Goal: Information Seeking & Learning: Learn about a topic

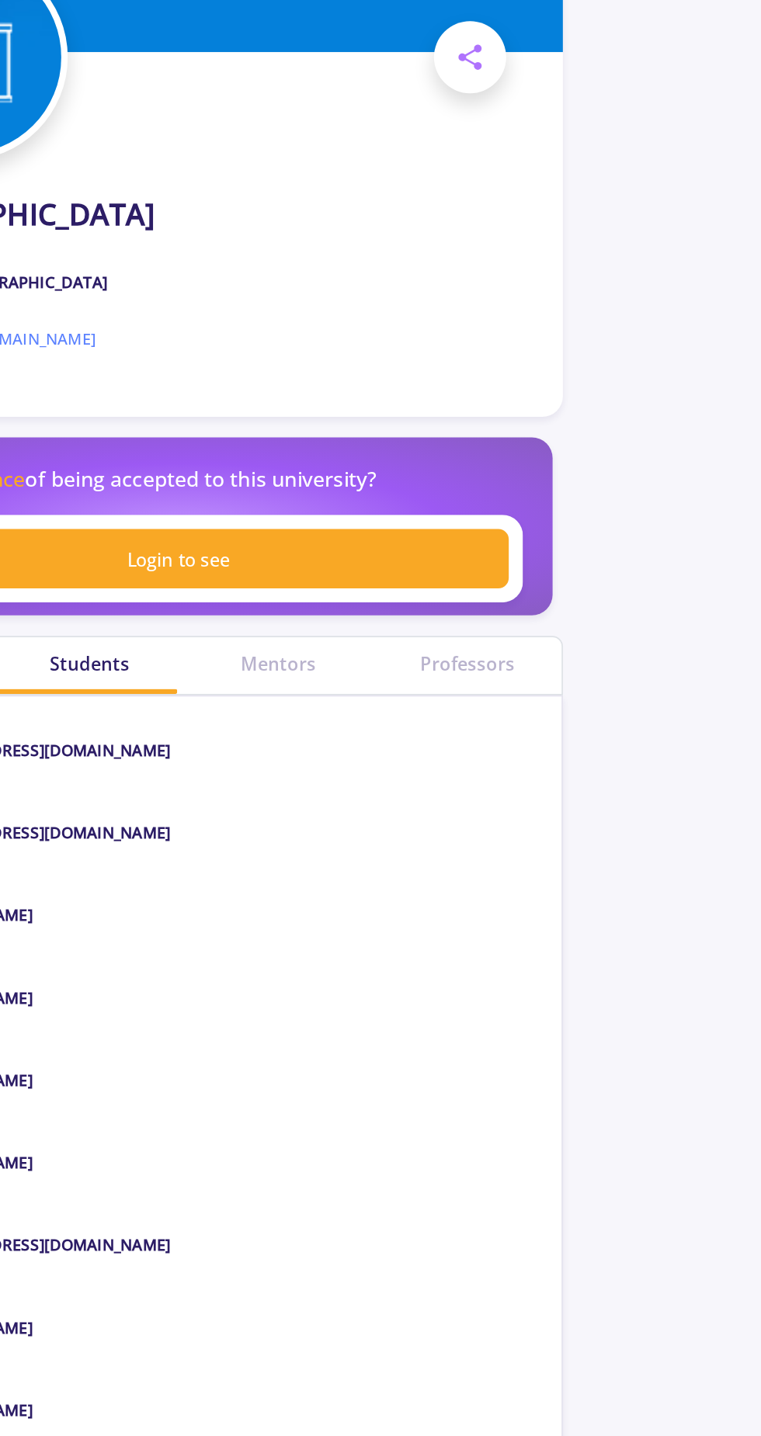
click at [548, 659] on div "Professors" at bounding box center [551, 658] width 114 height 16
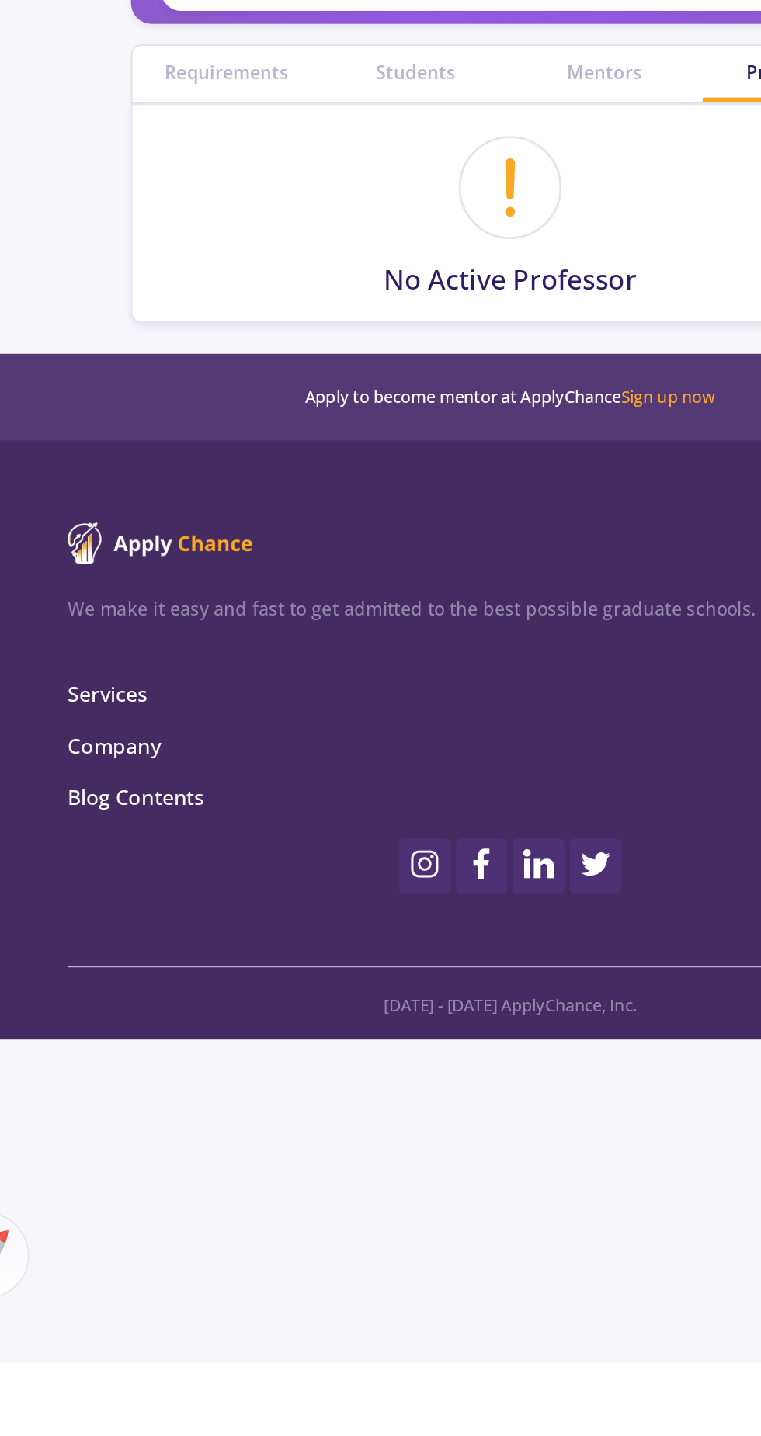
click at [185, 1312] on body "Home Mentors Services Blog FAQ Login Sign Up [GEOGRAPHIC_DATA] Place : [GEOGRAP…" at bounding box center [380, 718] width 761 height 1436
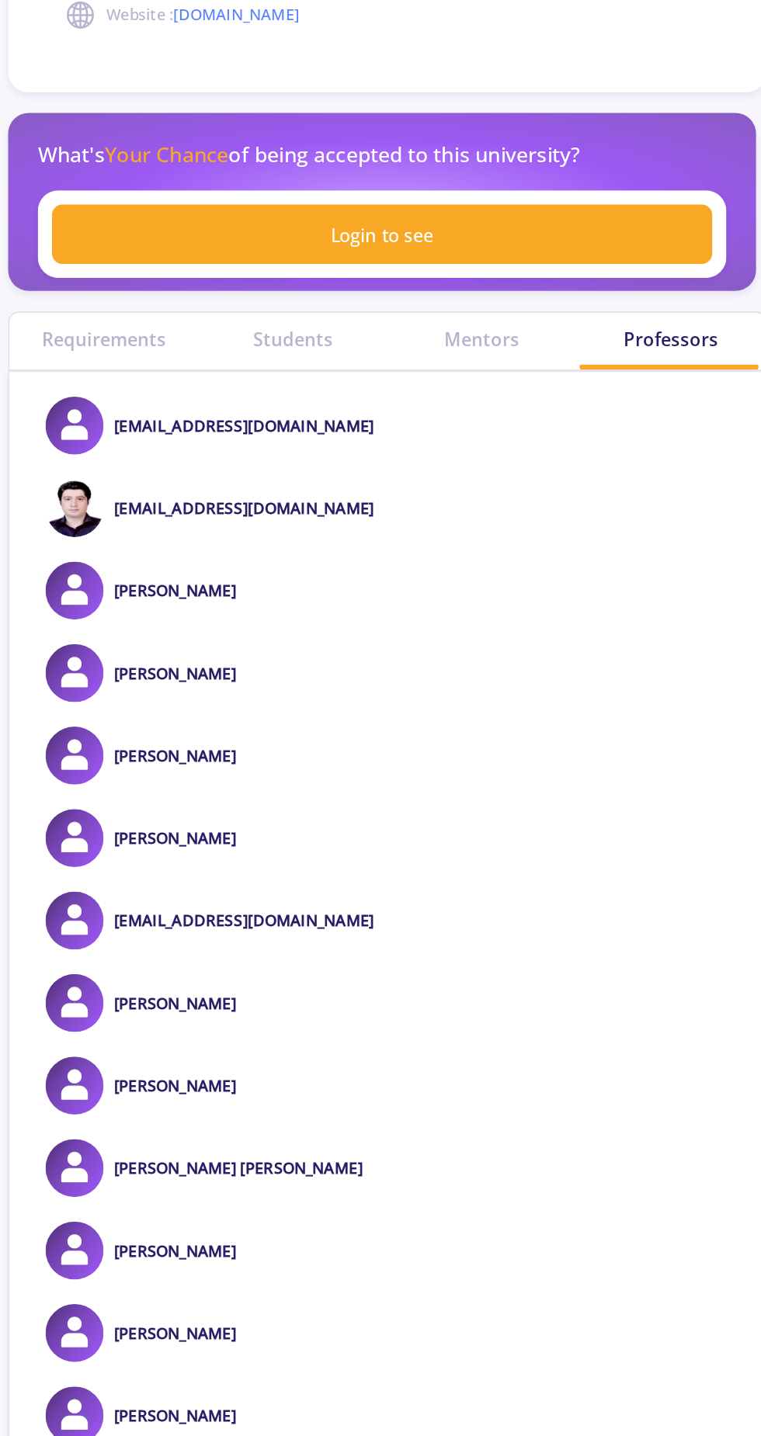
click at [234, 598] on link "Login to see" at bounding box center [377, 595] width 397 height 36
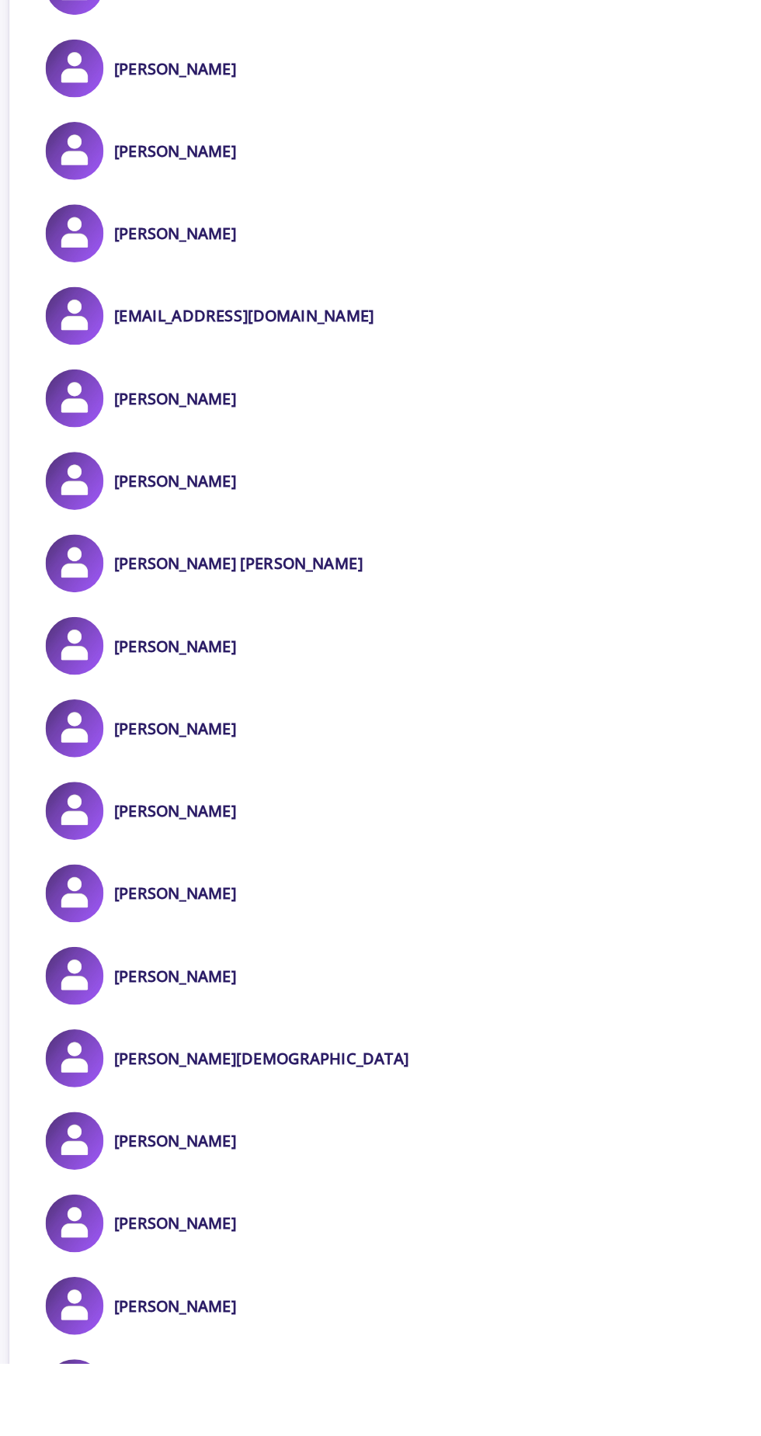
scroll to position [250, 0]
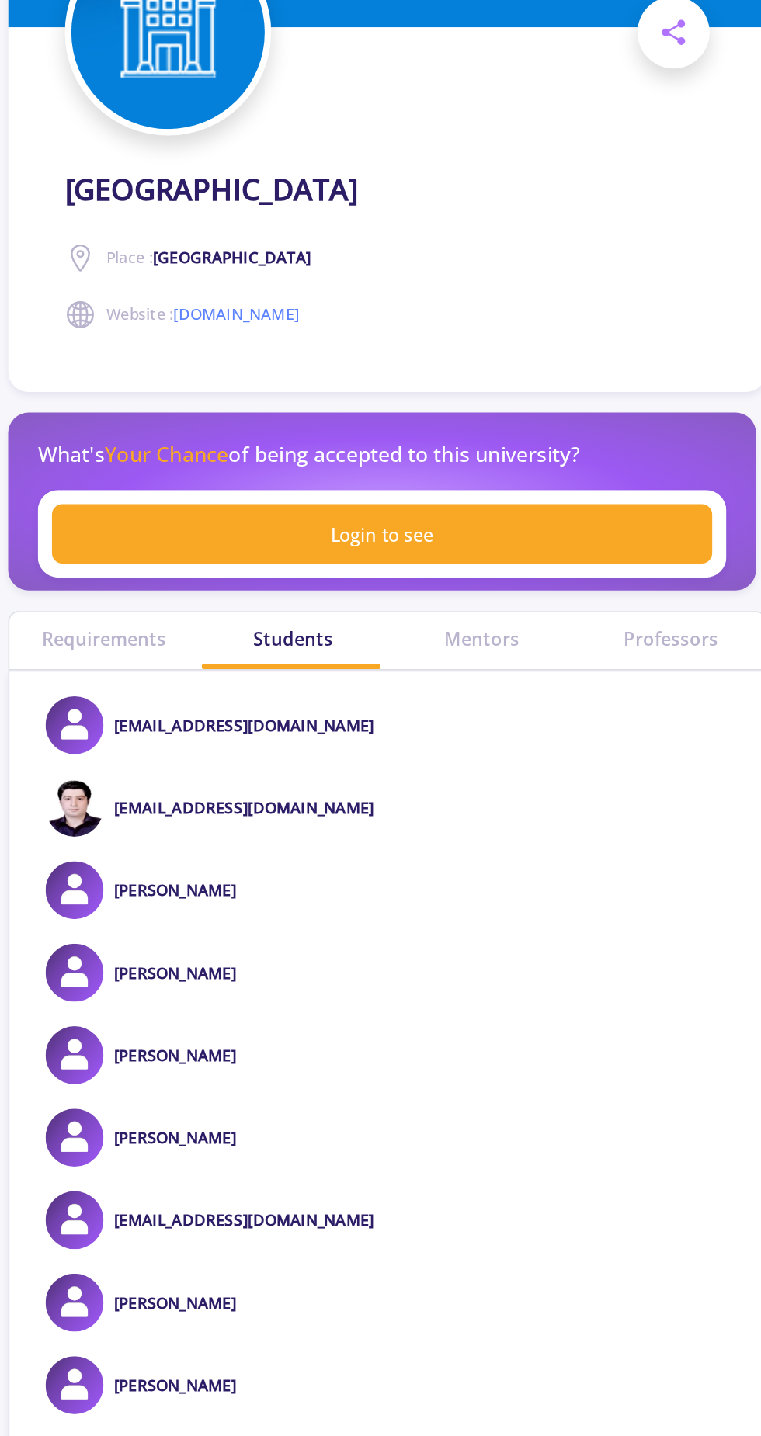
click at [432, 653] on div "Mentors" at bounding box center [437, 658] width 114 height 16
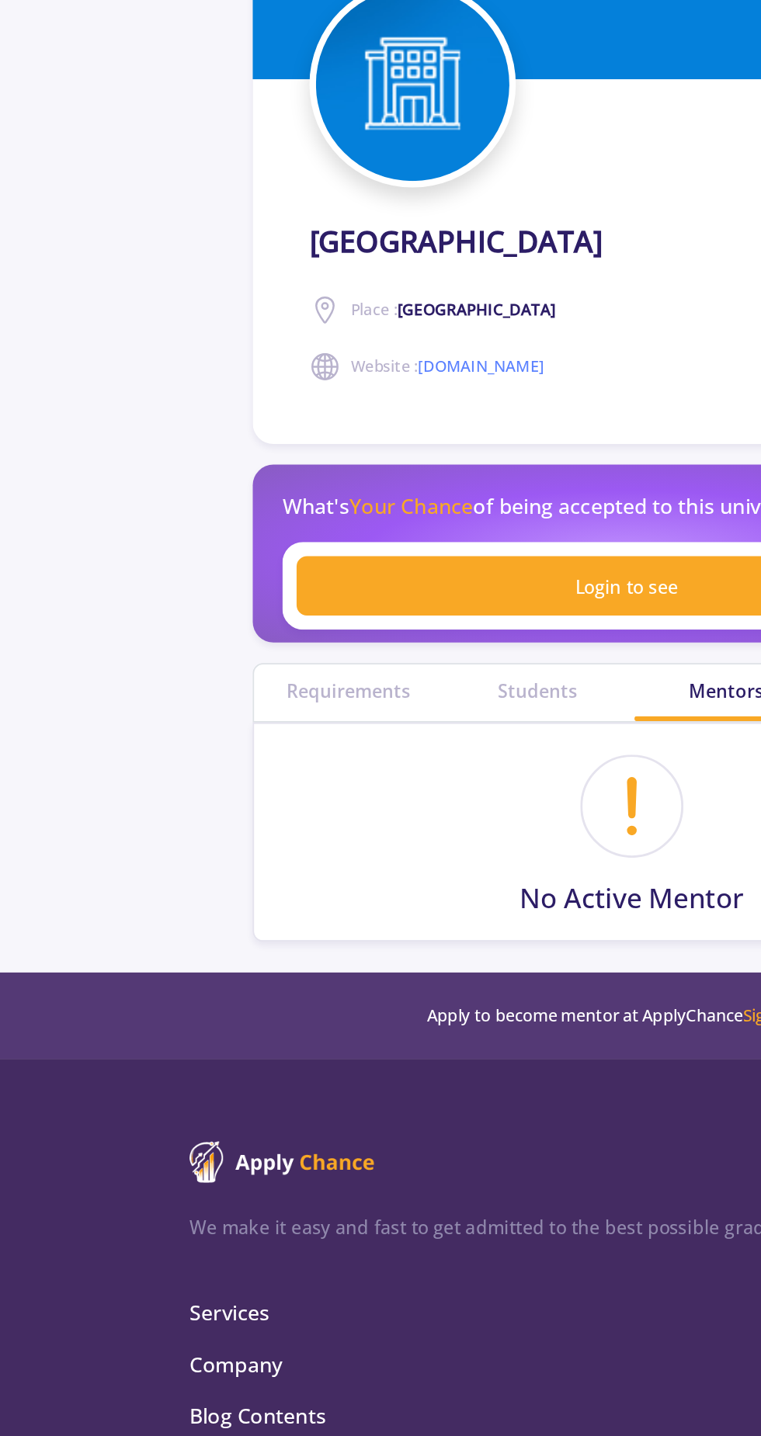
click at [224, 656] on div "Requirements" at bounding box center [210, 658] width 114 height 16
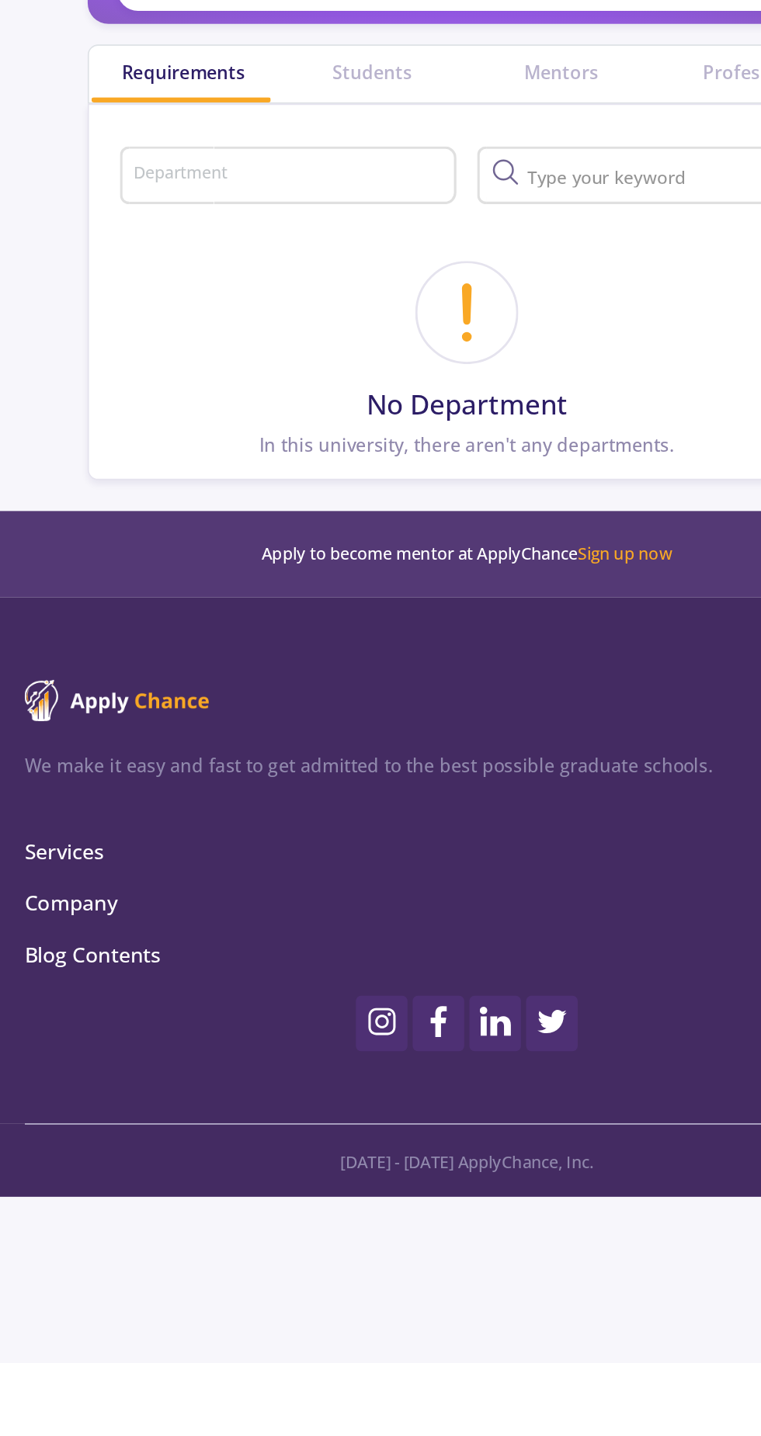
click at [138, 1113] on div "We make it easy and fast to get admitted to the best possible graduate schools.…" at bounding box center [380, 1142] width 532 height 261
click at [127, 1118] on span "Services" at bounding box center [380, 1127] width 532 height 19
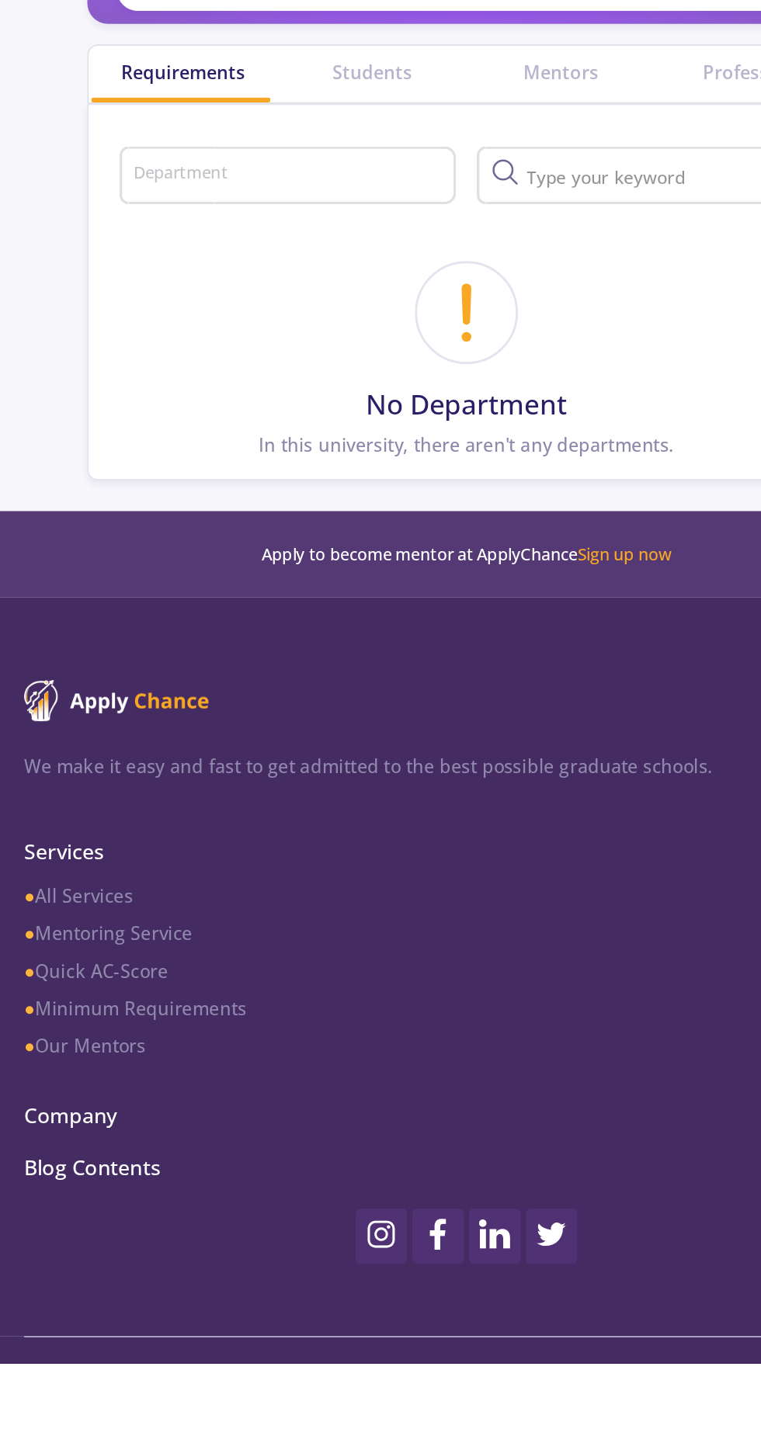
click at [113, 1283] on div "We make it easy and fast to get admitted to the best possible graduate schools.…" at bounding box center [380, 1197] width 761 height 445
click at [140, 1315] on span "Blog Contents" at bounding box center [380, 1318] width 532 height 19
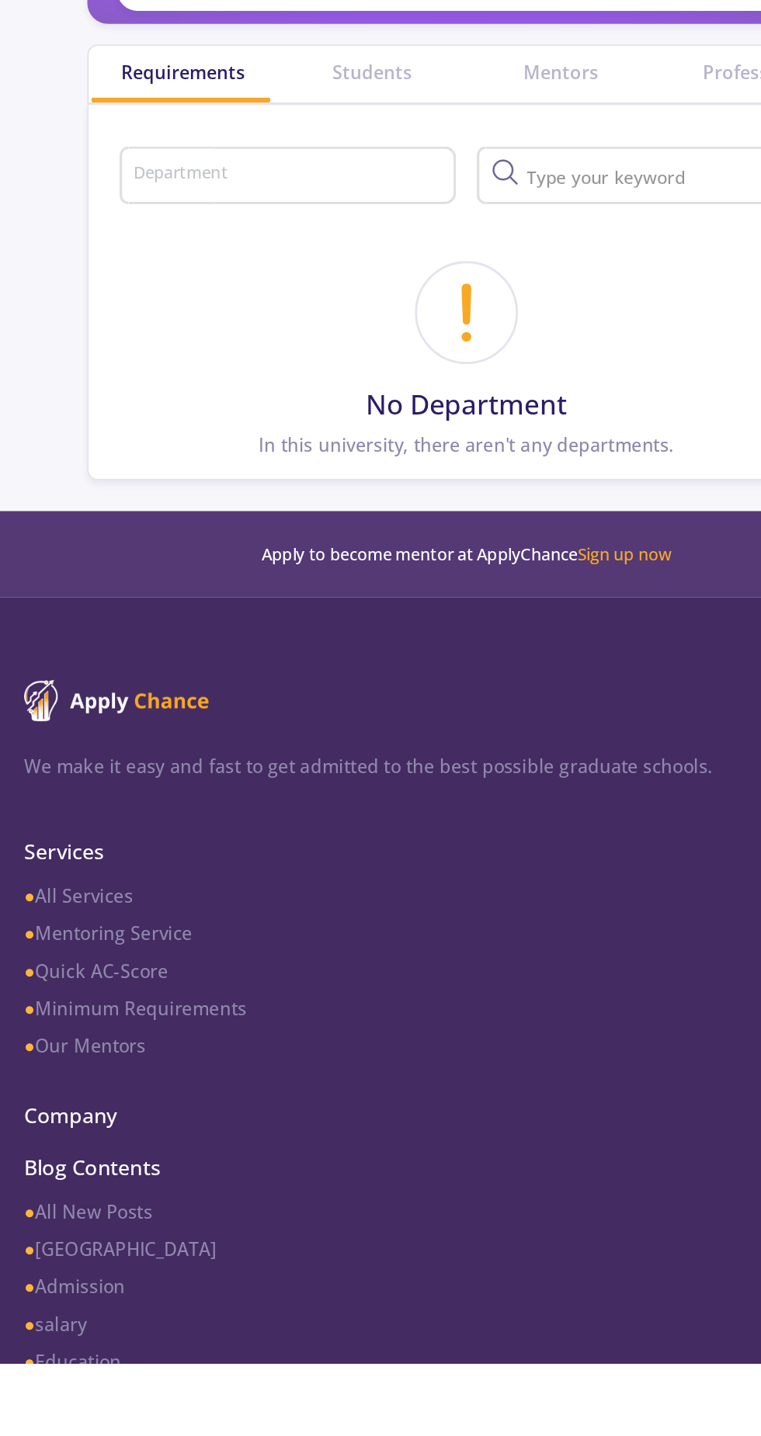
scroll to position [88, 0]
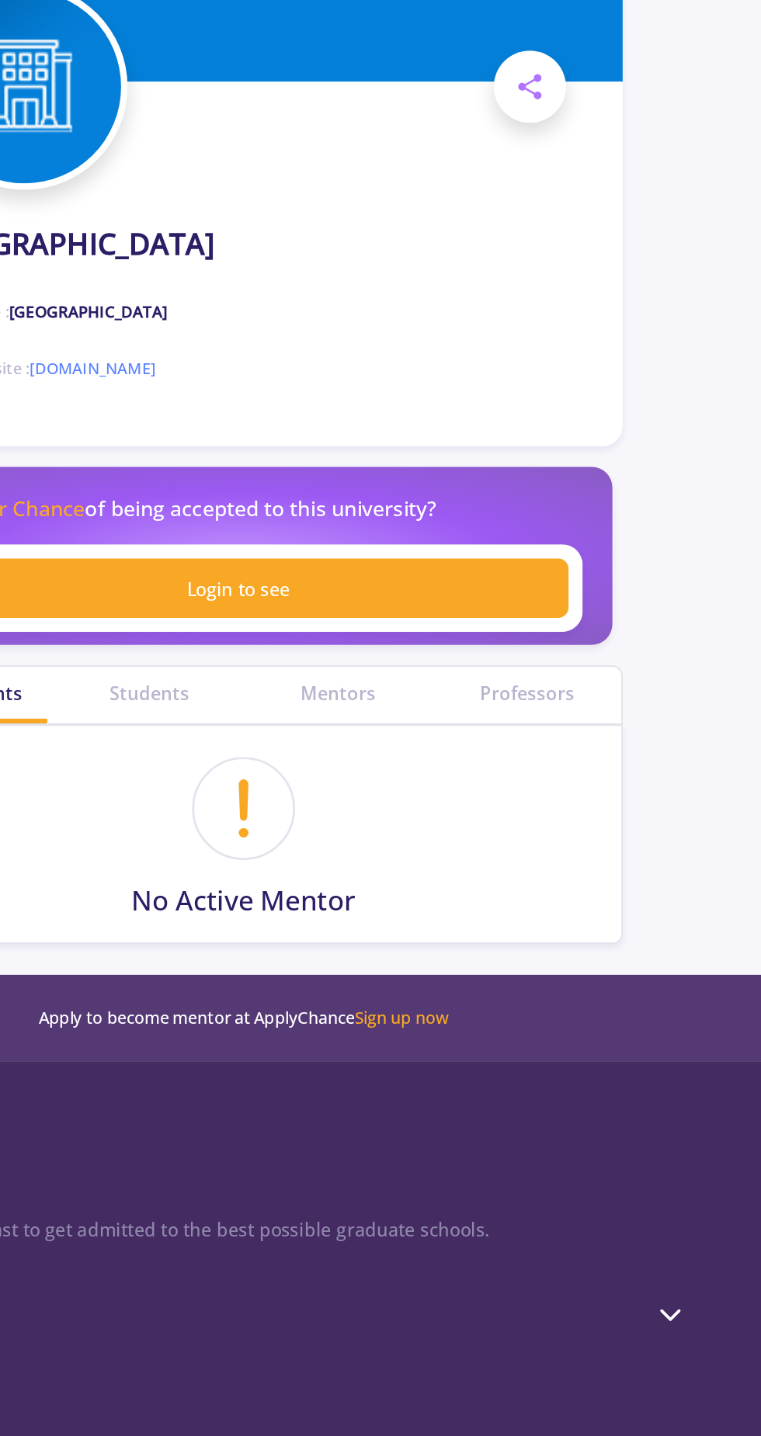
click at [475, 848] on link "Sign up now" at bounding box center [475, 854] width 57 height 14
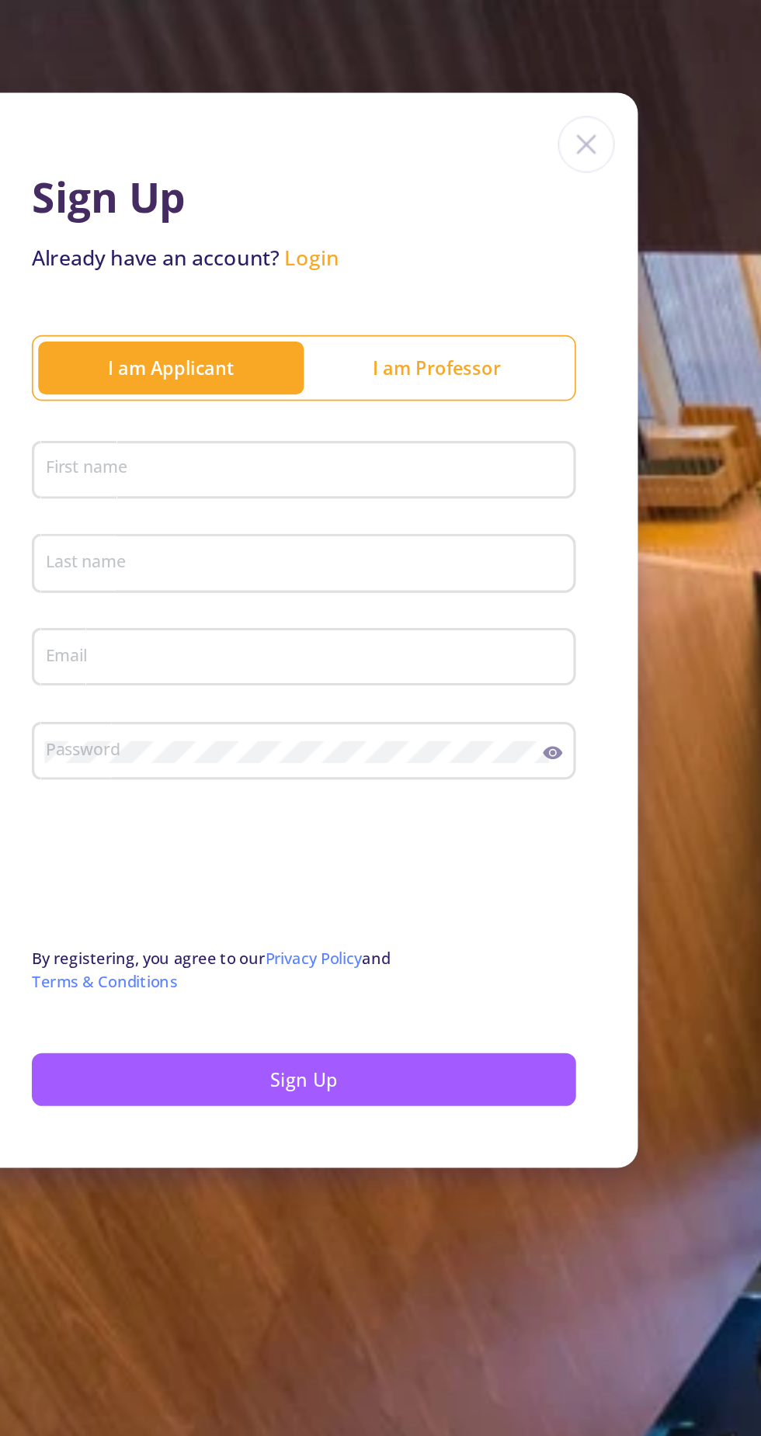
click at [647, 841] on section "Sign Up Already have an account? Login I am Applicant I am Professor First name…" at bounding box center [380, 718] width 761 height 1436
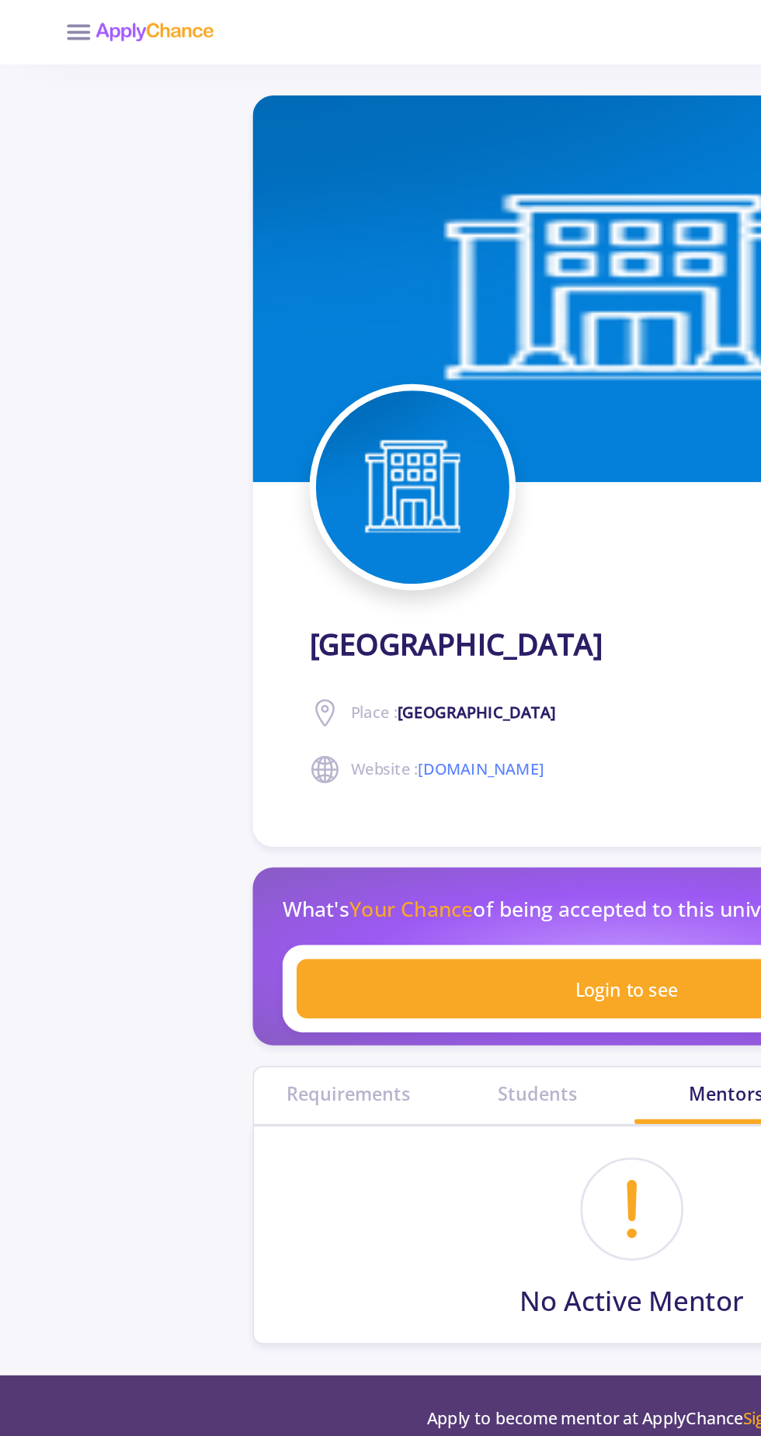
click at [41, 19] on line at bounding box center [47, 19] width 12 height 0
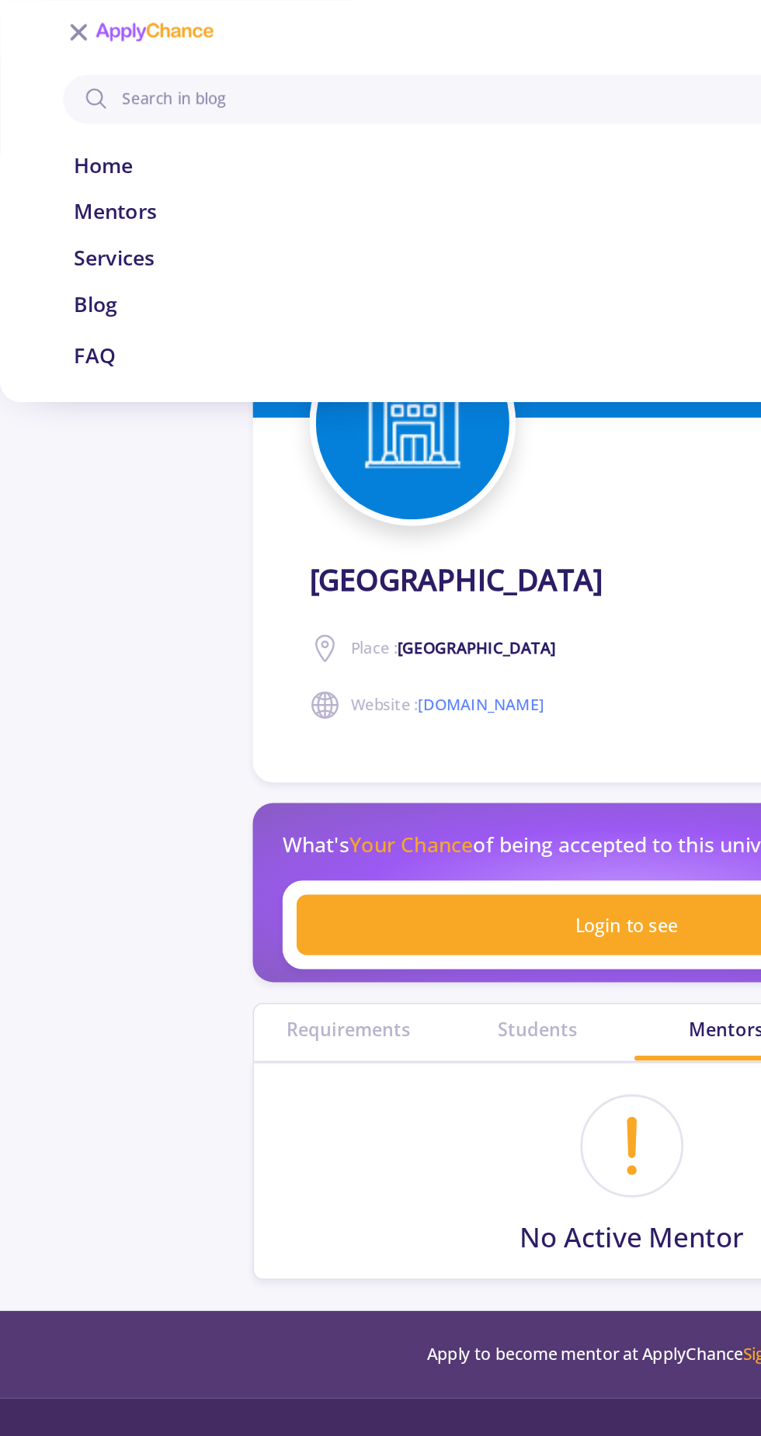
click at [47, 99] on link "Home" at bounding box center [380, 99] width 672 height 19
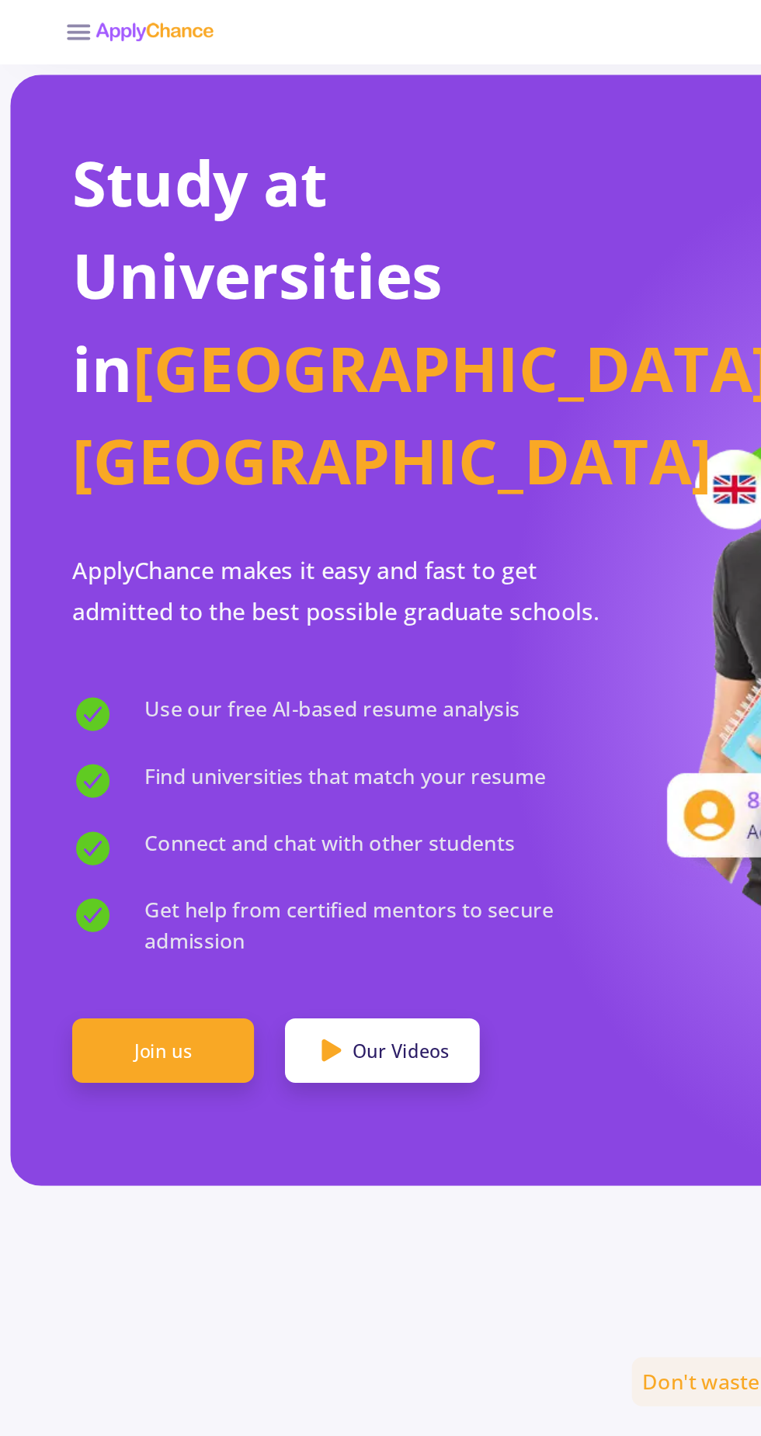
click at [57, 99] on span "Study at Universities in" at bounding box center [154, 166] width 223 height 162
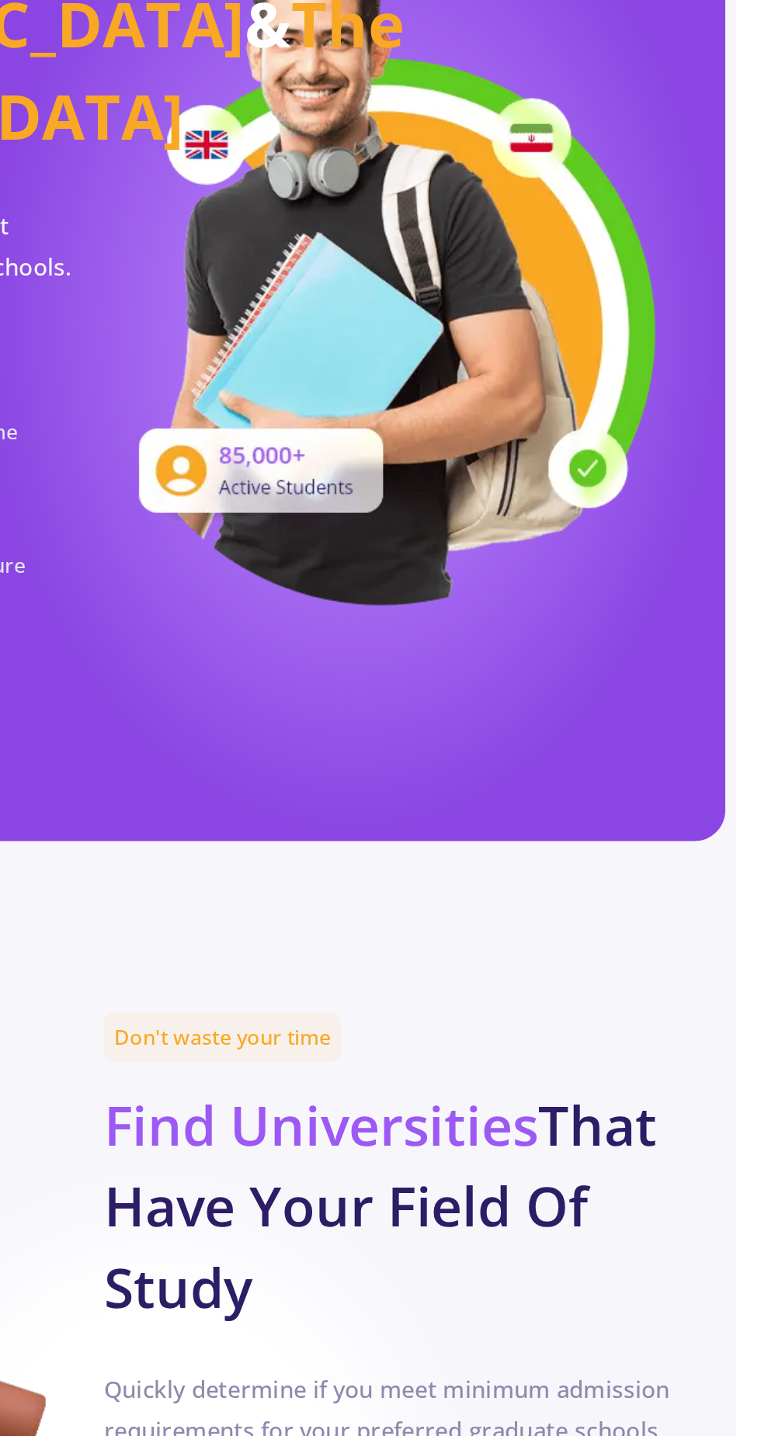
scroll to position [7, 0]
